Goal: Check status: Check status

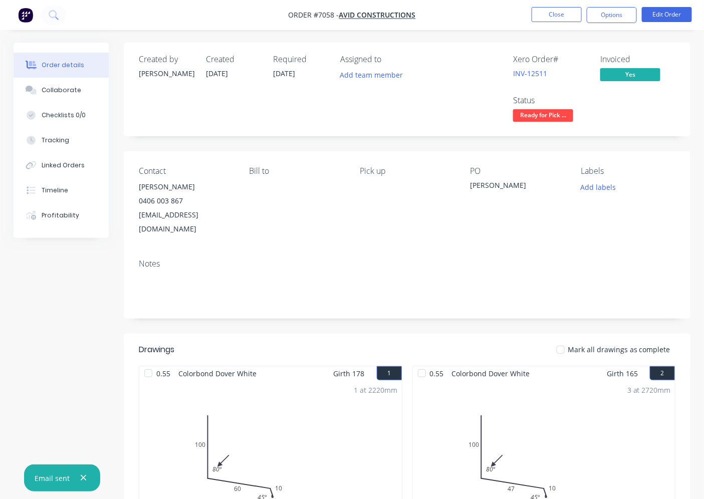
click at [85, 477] on icon "button" at bounding box center [83, 477] width 7 height 9
click at [561, 340] on div at bounding box center [561, 350] width 20 height 20
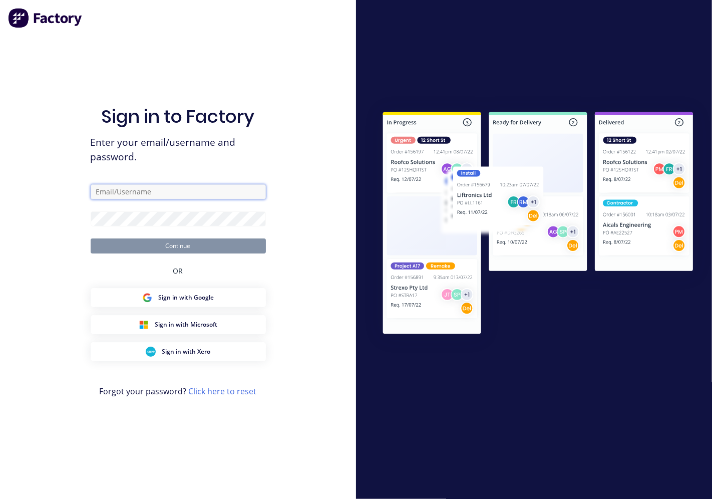
type input "[PERSON_NAME][EMAIL_ADDRESS][DOMAIN_NAME]"
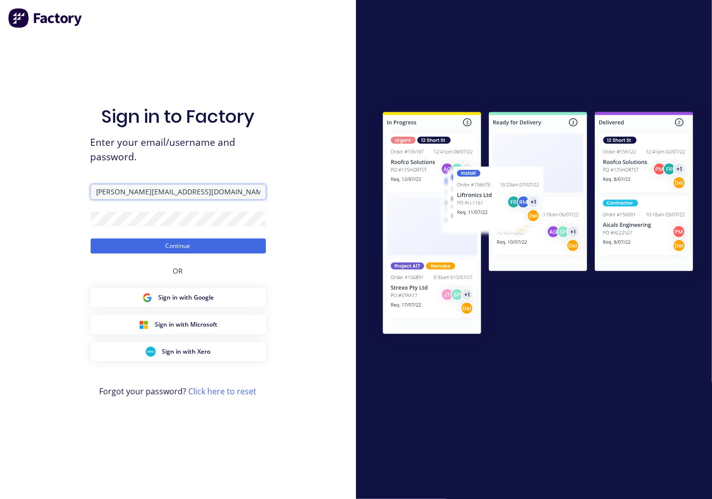
click at [169, 194] on input "[PERSON_NAME][EMAIL_ADDRESS][DOMAIN_NAME]" at bounding box center [178, 191] width 175 height 15
click at [169, 188] on input "[PERSON_NAME][EMAIL_ADDRESS][DOMAIN_NAME]" at bounding box center [178, 191] width 175 height 15
click at [260, 132] on div "Sign in to Factory Enter your email/username and password. [PERSON_NAME][EMAIL_…" at bounding box center [178, 259] width 175 height 463
click at [196, 249] on button "Continue" at bounding box center [178, 245] width 175 height 15
